Goal: Task Accomplishment & Management: Use online tool/utility

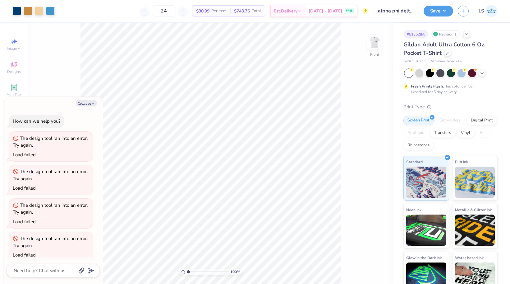
scroll to position [1748, 0]
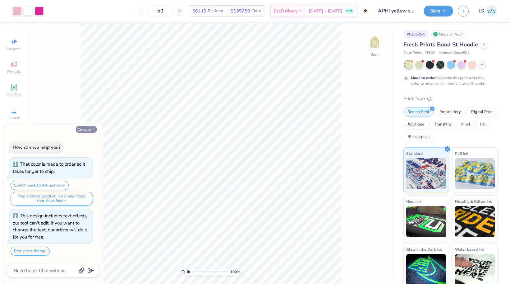
click at [93, 131] on icon "button" at bounding box center [93, 130] width 4 height 4
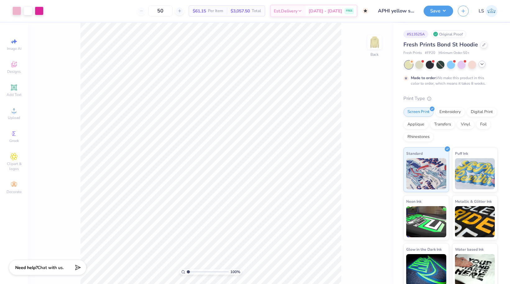
click at [483, 65] on icon at bounding box center [482, 64] width 5 height 5
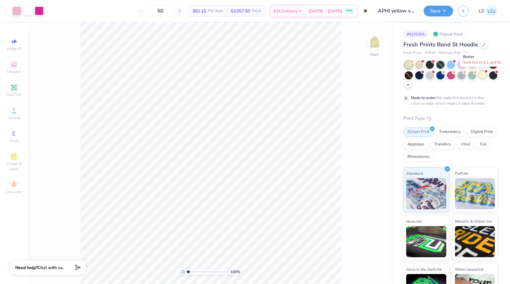
click at [485, 75] on div at bounding box center [483, 75] width 8 height 8
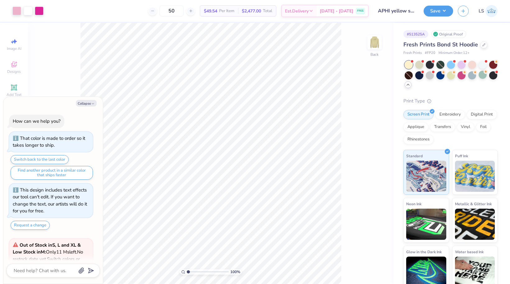
scroll to position [184, 0]
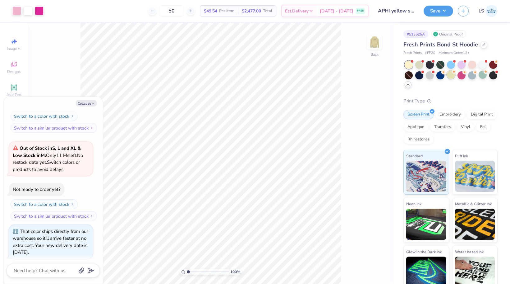
click at [451, 77] on div at bounding box center [451, 75] width 8 height 8
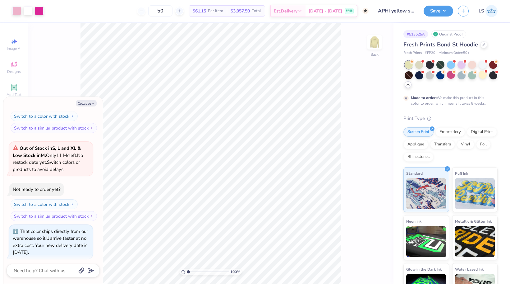
scroll to position [242, 0]
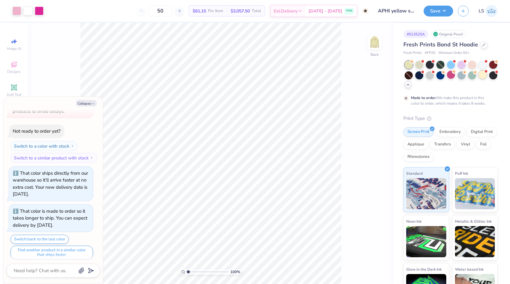
click at [483, 76] on div at bounding box center [483, 75] width 8 height 8
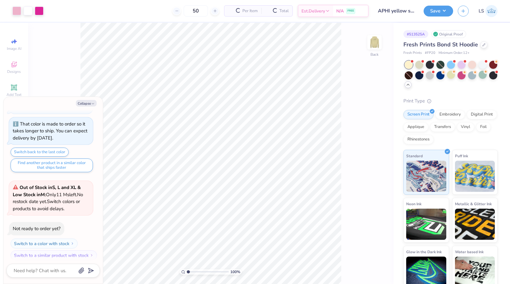
scroll to position [367, 0]
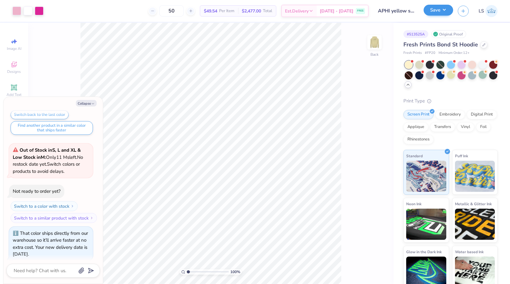
click at [434, 13] on button "Save" at bounding box center [439, 10] width 30 height 11
type textarea "x"
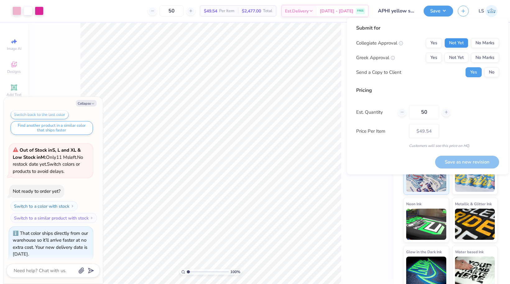
click at [450, 45] on button "Not Yet" at bounding box center [457, 43] width 24 height 10
click at [463, 55] on button "Not Yet" at bounding box center [457, 58] width 24 height 10
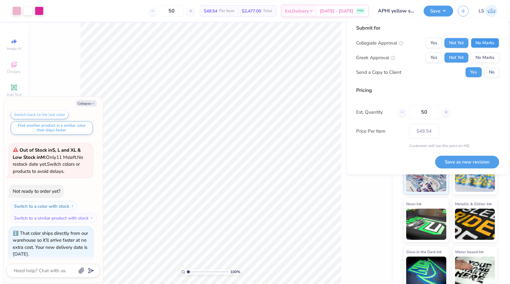
click at [481, 40] on button "No Marks" at bounding box center [485, 43] width 28 height 10
click at [455, 159] on button "Save as new revision" at bounding box center [467, 161] width 64 height 13
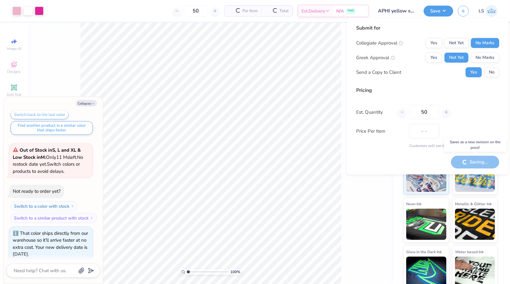
type input "$49.54"
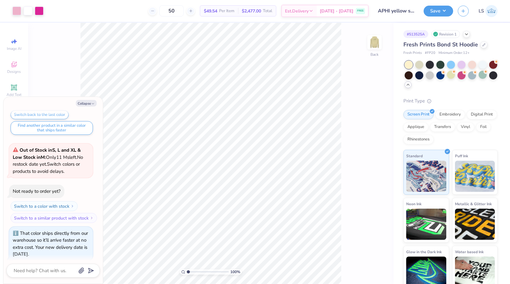
type textarea "x"
